Goal: Task Accomplishment & Management: Use online tool/utility

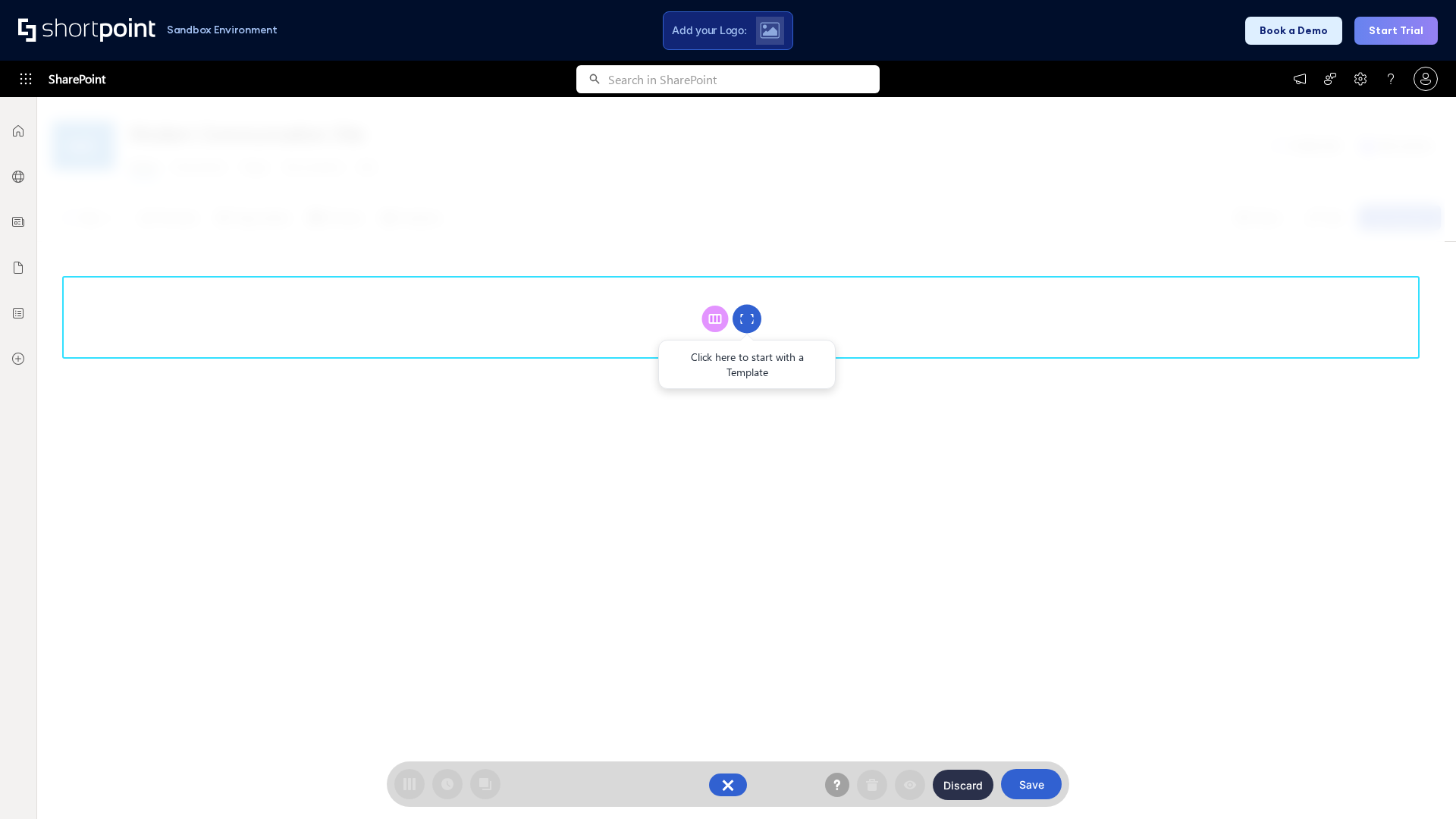
click at [747, 319] on circle at bounding box center [746, 319] width 29 height 29
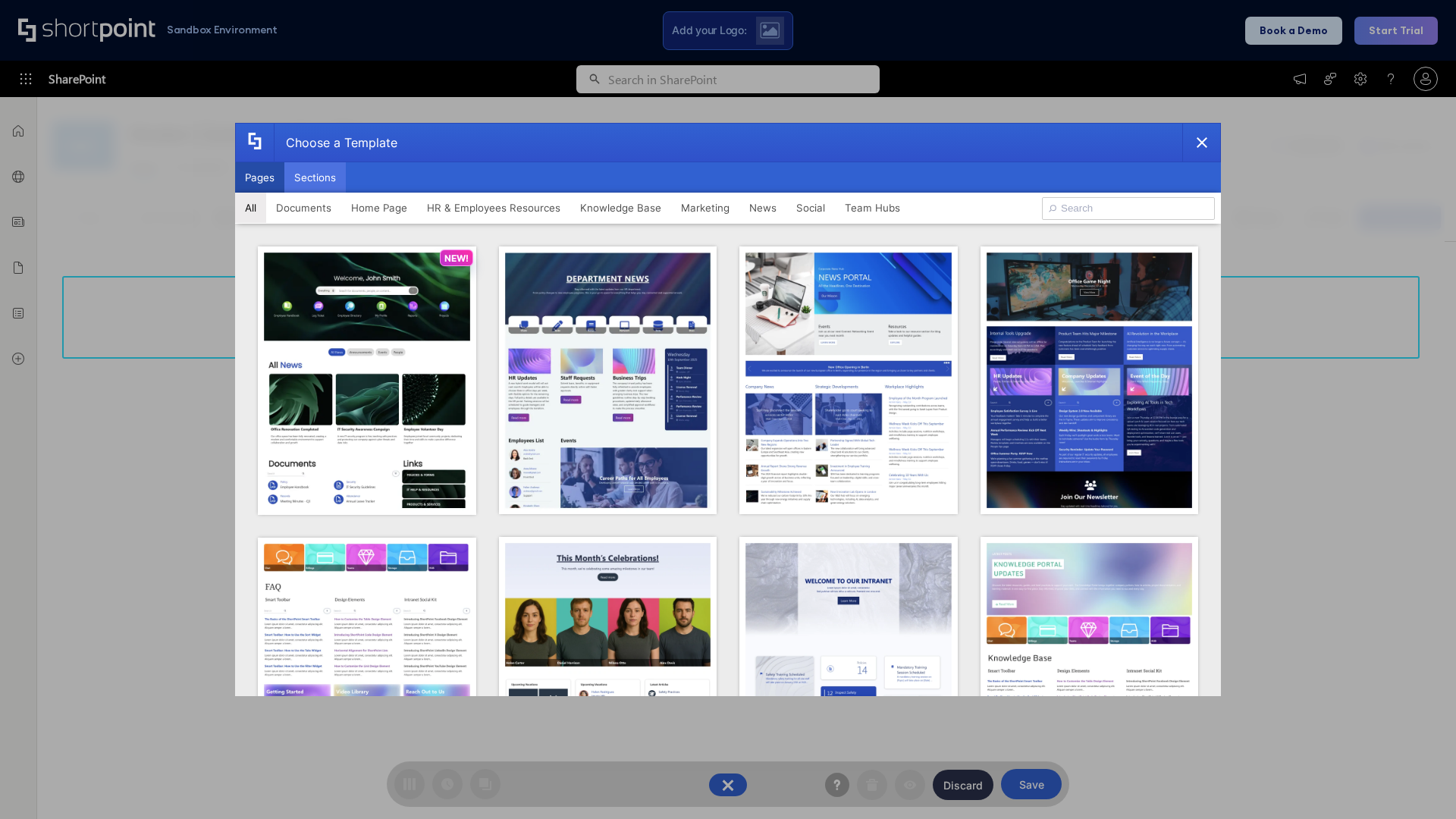
click at [315, 178] on button "Sections" at bounding box center [315, 177] width 61 height 31
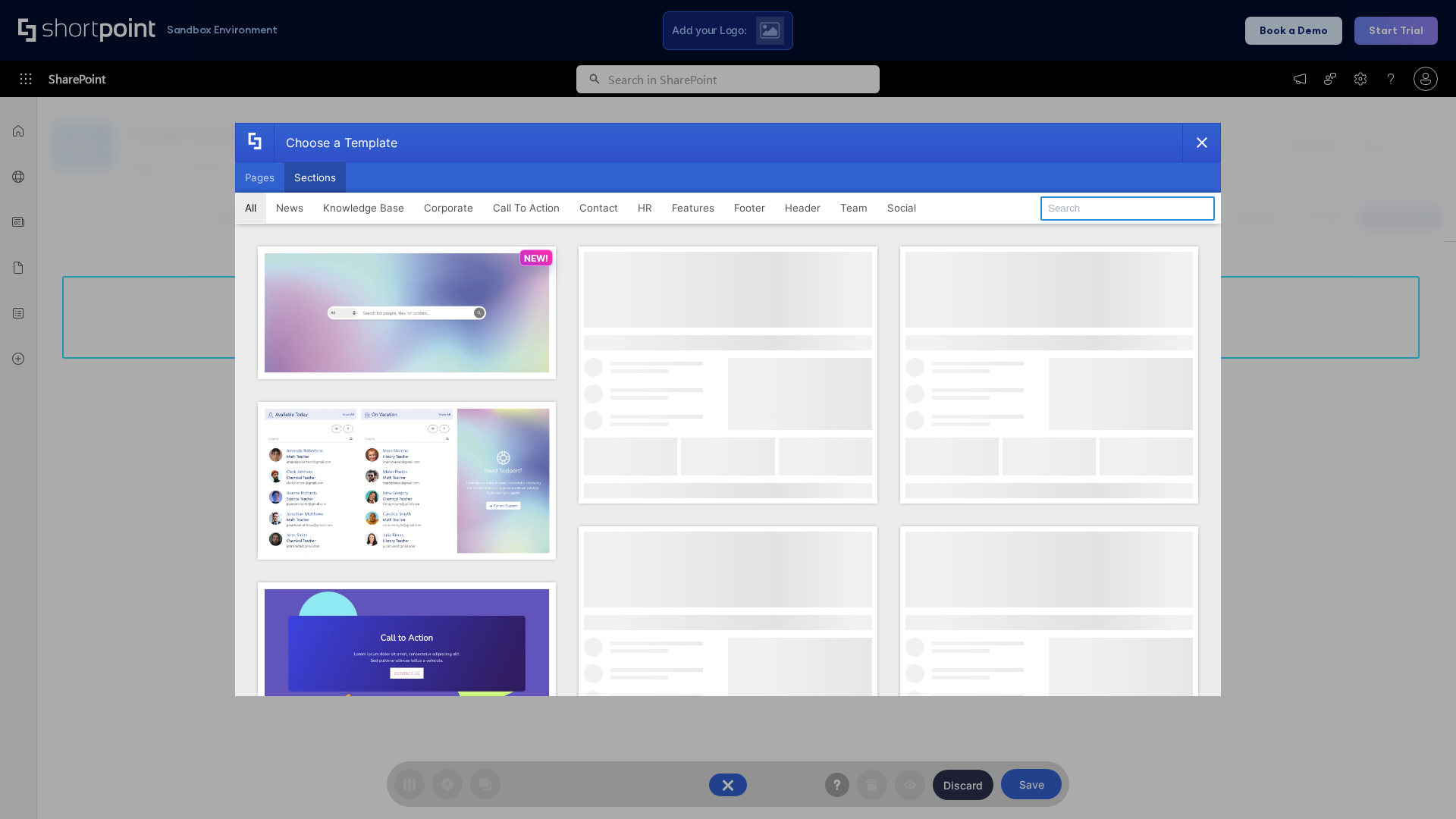
type input "FAQ 3"
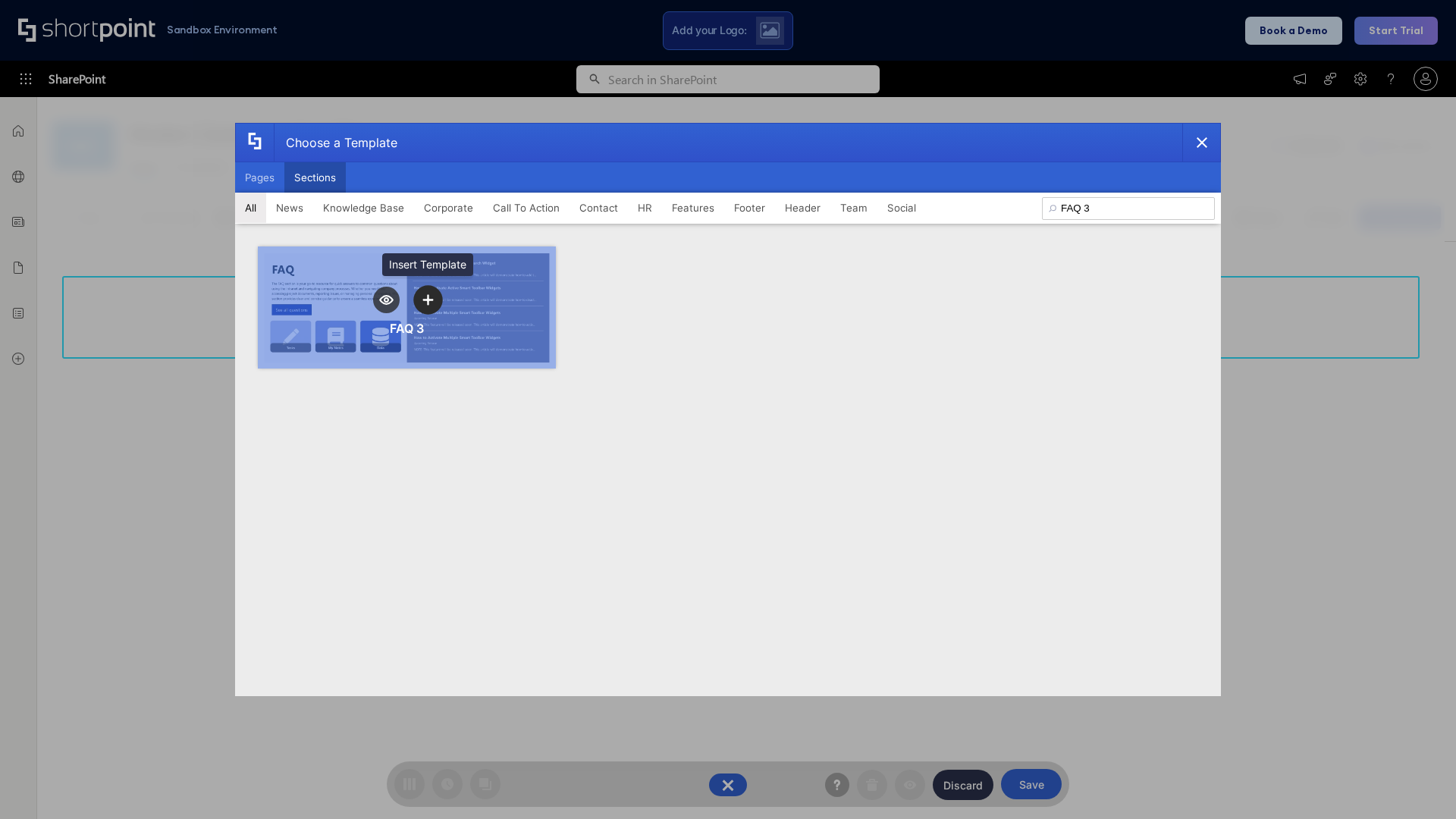
click at [428, 300] on icon "template selector" at bounding box center [428, 300] width 11 height 11
